Goal: Ask a question

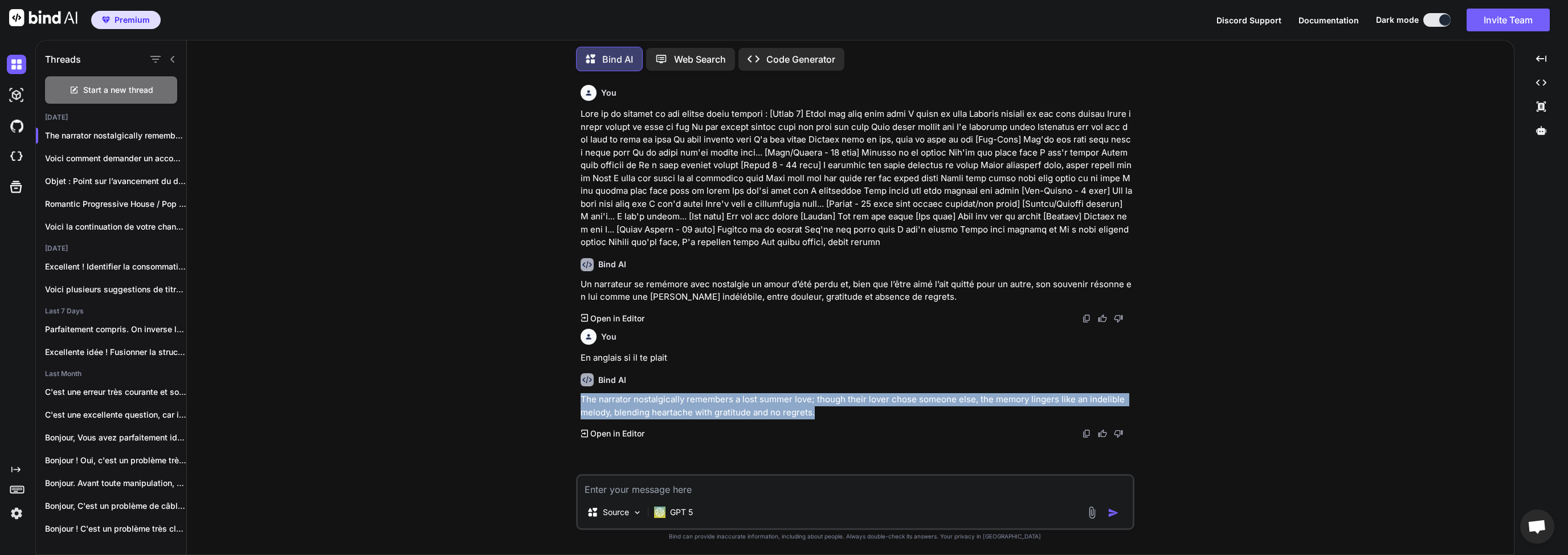
click at [736, 490] on textarea at bounding box center [855, 486] width 555 height 20
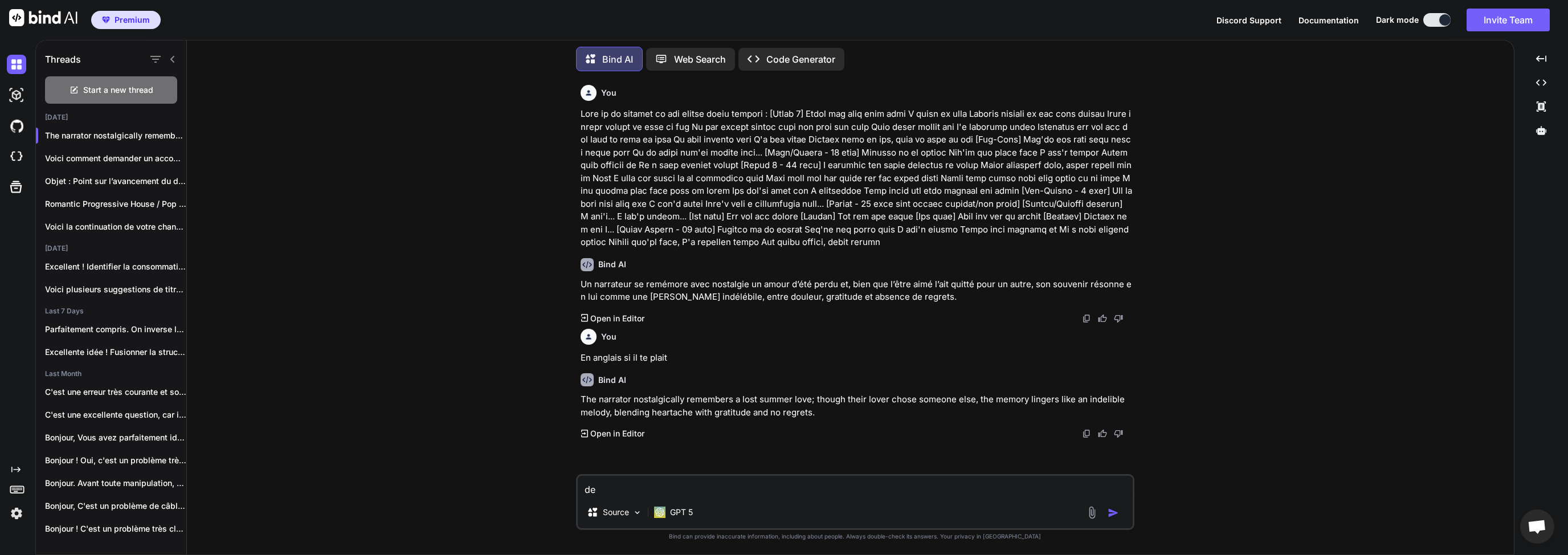
type textarea "d"
type textarea "D"
click at [720, 495] on textarea at bounding box center [855, 486] width 555 height 20
type textarea "d"
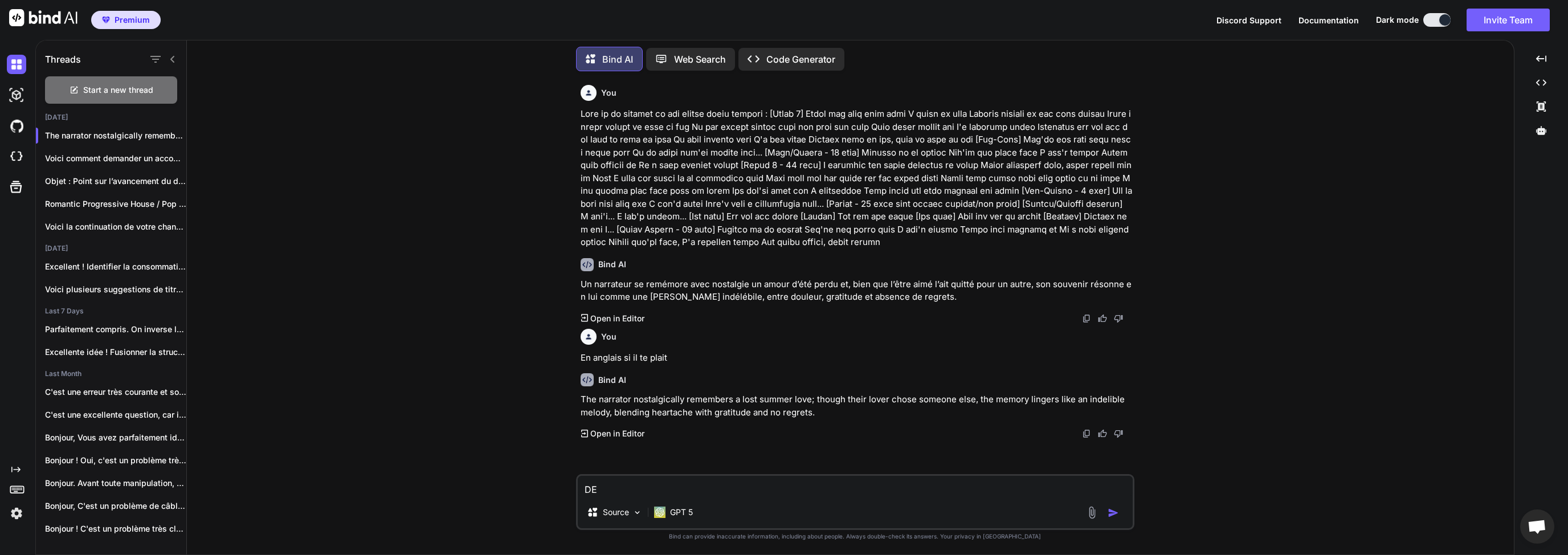
type textarea "D"
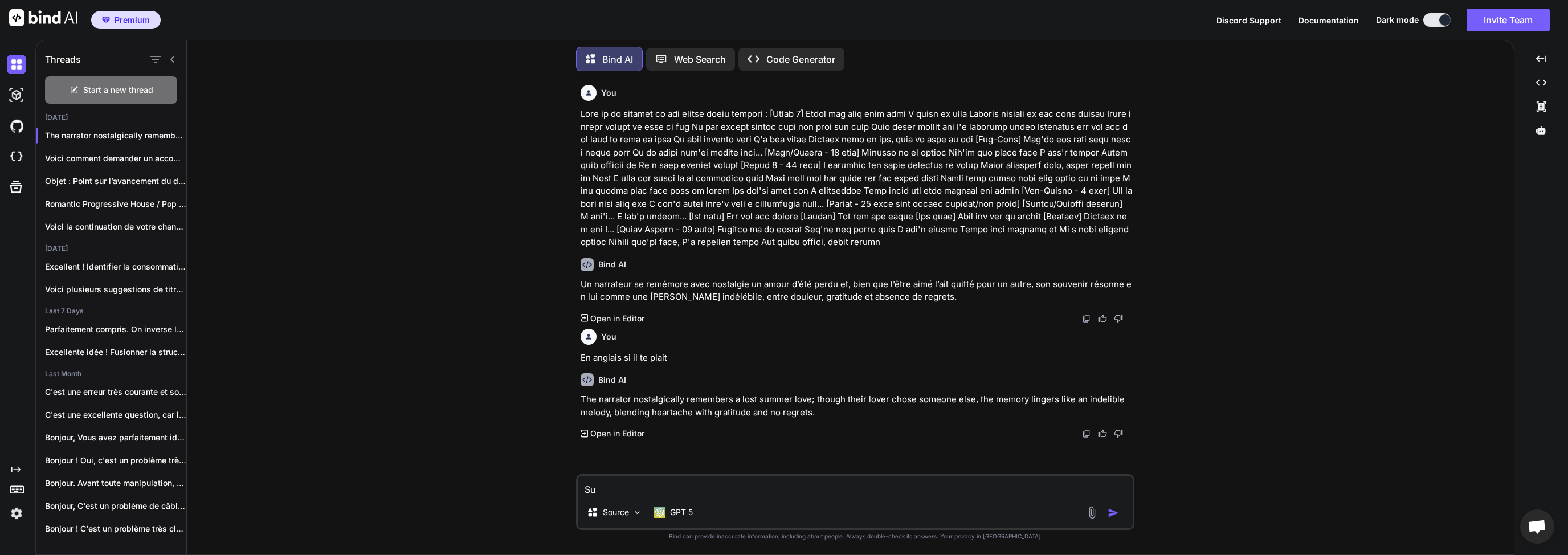
type textarea "S"
type textarea "D"
type textarea "Dans un chanson , a quoi sert un hook ?"
click at [1113, 517] on img "button" at bounding box center [1113, 513] width 12 height 12
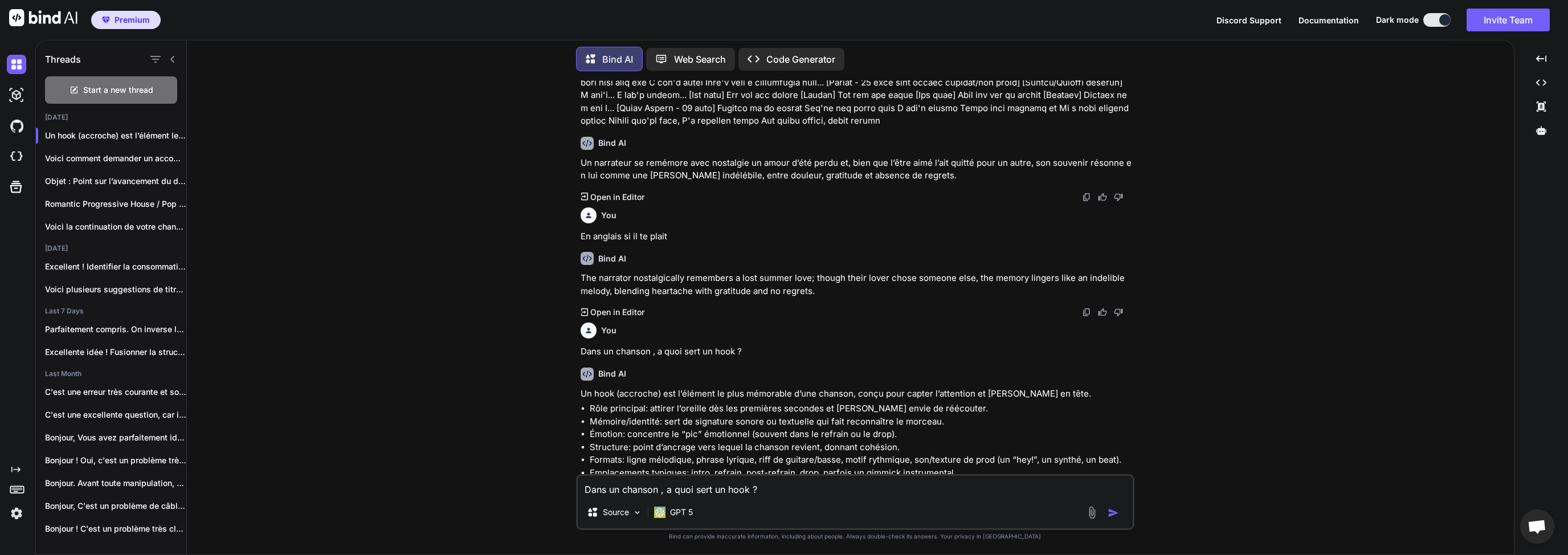
scroll to position [176, 0]
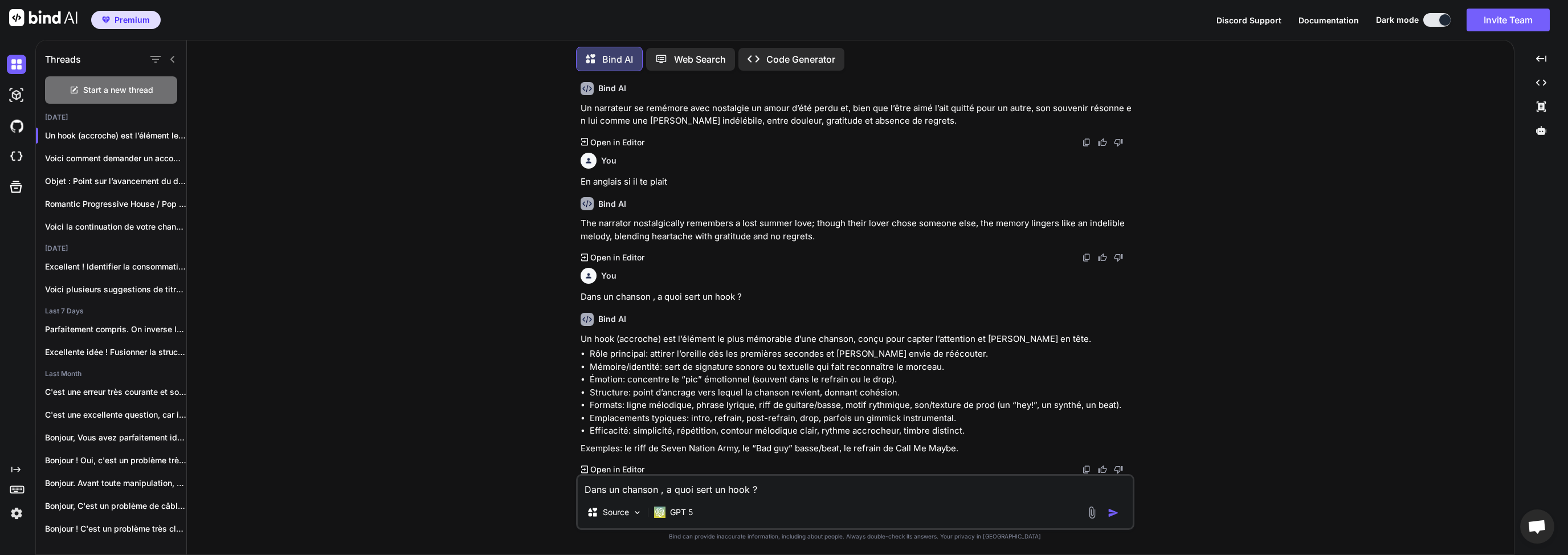
click at [661, 485] on textarea "Dans un chanson , a quoi sert un hook ?" at bounding box center [855, 486] width 555 height 20
type textarea "j"
type textarea "e"
type textarea "d"
paste textarea "[Verse 1] I don't care about what you think If you wanna have a drink Maybe you…"
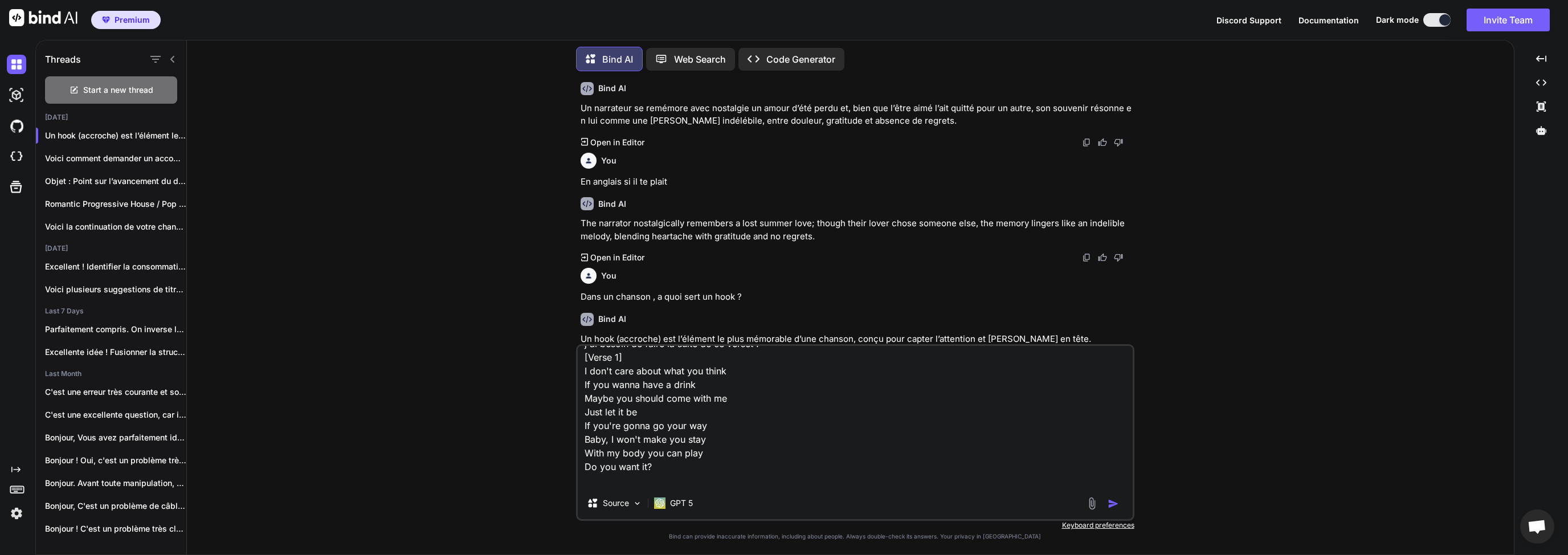
scroll to position [28, 0]
type textarea "j'ai besoin de faire la suite de ce verset : [Verse 1] I don't care about what …"
click at [1110, 504] on img "button" at bounding box center [1113, 504] width 12 height 12
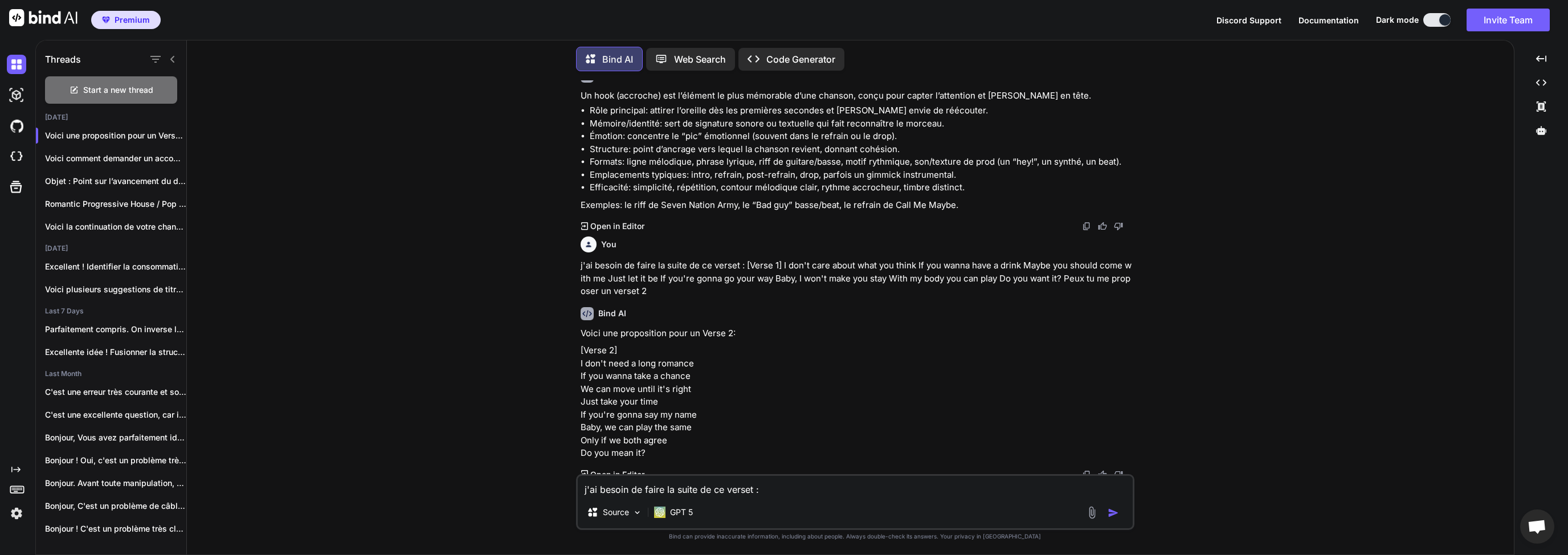
scroll to position [425, 0]
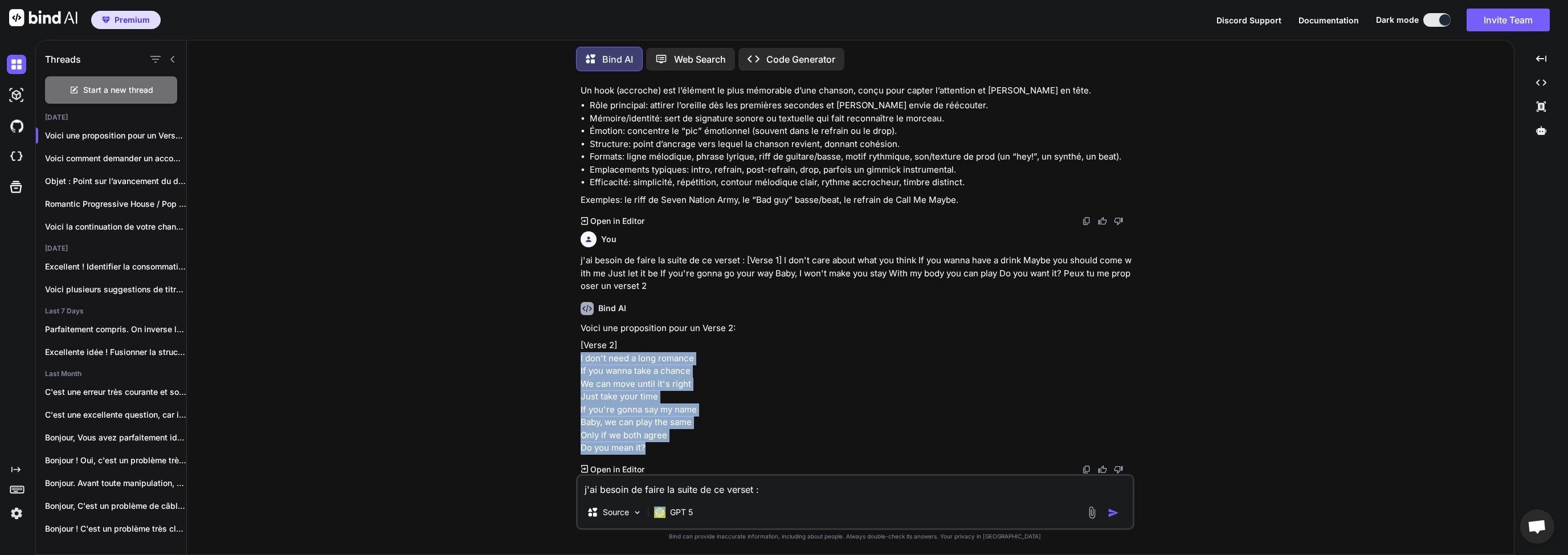
drag, startPoint x: 581, startPoint y: 359, endPoint x: 652, endPoint y: 452, distance: 117.0
click at [652, 452] on p "[Verse 2] I don't need a long romance If you wanna take a chance We can move un…" at bounding box center [856, 397] width 552 height 116
copy p "I don't need a long romance If you wanna take a chance We can move until it's r…"
click at [659, 359] on p "[Verse 2] I don't need a long romance If you wanna take a chance We can move un…" at bounding box center [856, 397] width 552 height 116
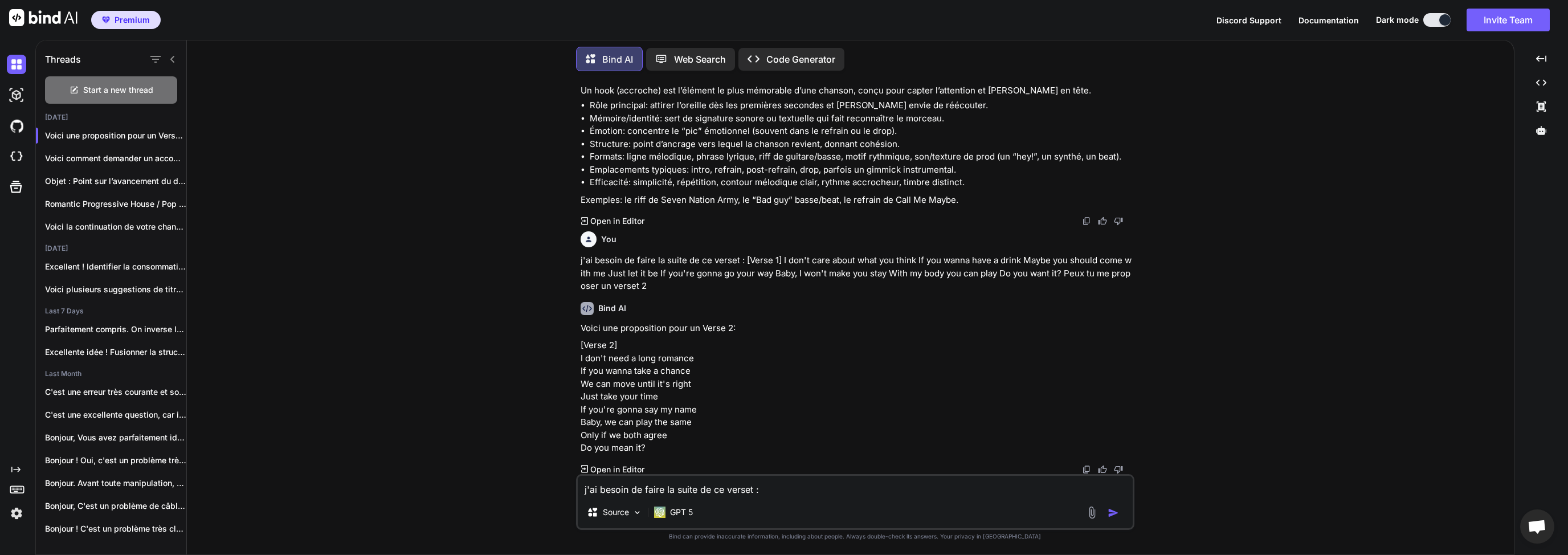
click at [579, 357] on div "You Bind AI Un narrateur se remémore avec nostalgie un amour d’été perdu et, bi…" at bounding box center [856, 278] width 556 height 394
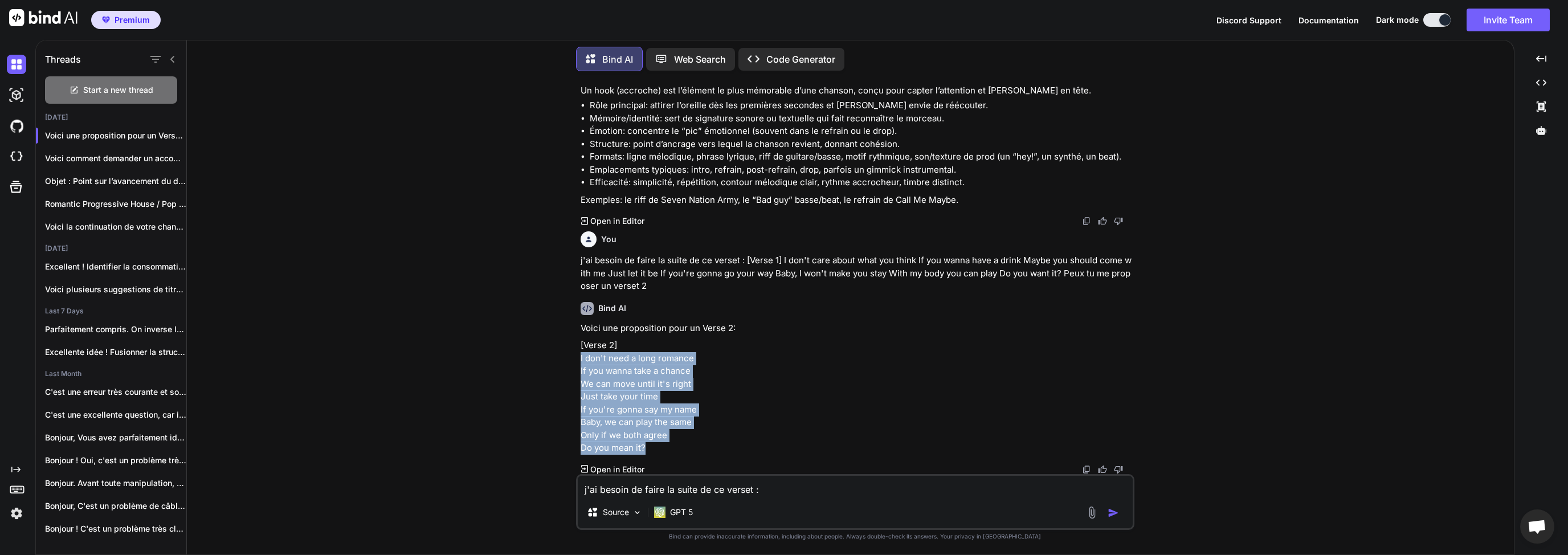
drag, startPoint x: 580, startPoint y: 358, endPoint x: 644, endPoint y: 449, distance: 111.3
click at [644, 449] on p "[Verse 2] I don't need a long romance If you wanna take a chance We can move un…" at bounding box center [856, 397] width 552 height 116
copy p "I don't need a long romance If you wanna take a chance We can move until it's r…"
